Goal: Navigation & Orientation: Find specific page/section

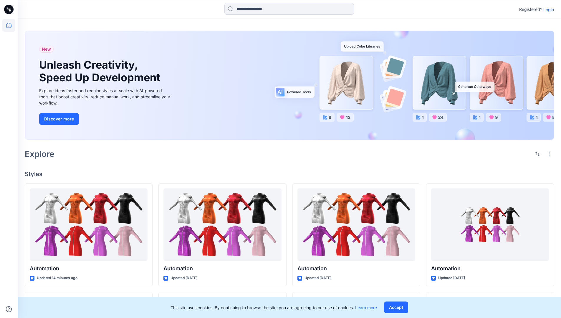
click at [547, 9] on p "Login" at bounding box center [549, 9] width 11 height 6
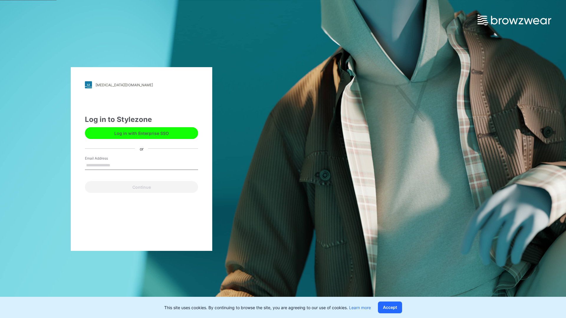
click at [116, 165] on input "Email Address" at bounding box center [141, 165] width 113 height 9
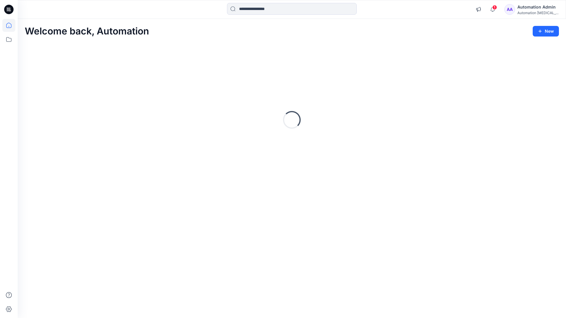
click at [11, 25] on icon at bounding box center [8, 25] width 5 height 5
click at [9, 38] on icon at bounding box center [8, 39] width 5 height 5
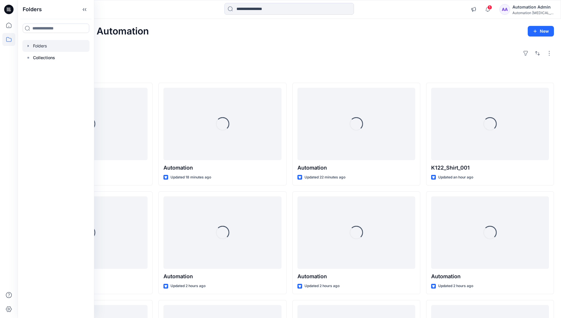
click at [43, 46] on div at bounding box center [55, 46] width 67 height 12
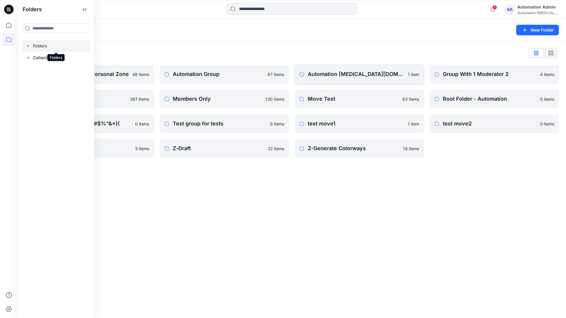
click at [338, 77] on p "Automation testim.io" at bounding box center [356, 74] width 96 height 8
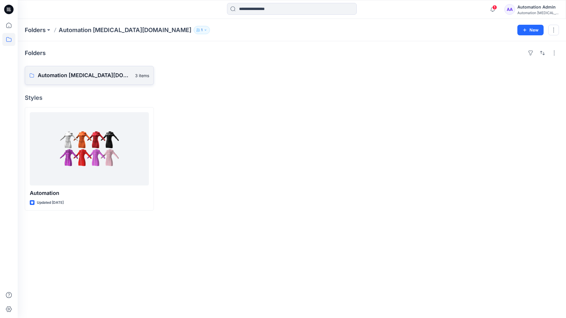
click at [83, 78] on p "Automation testim.io Board" at bounding box center [85, 75] width 94 height 8
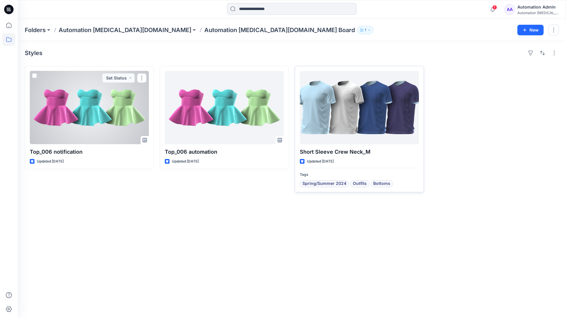
click at [337, 113] on div at bounding box center [359, 107] width 119 height 73
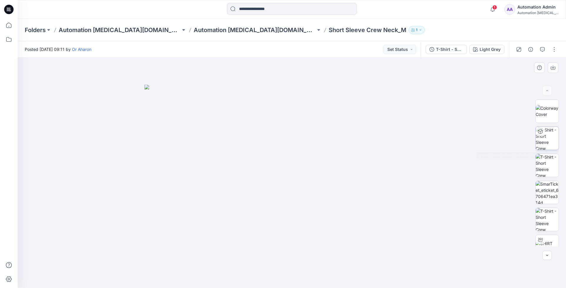
click at [546, 140] on img at bounding box center [546, 138] width 23 height 23
